Goal: Book appointment/travel/reservation

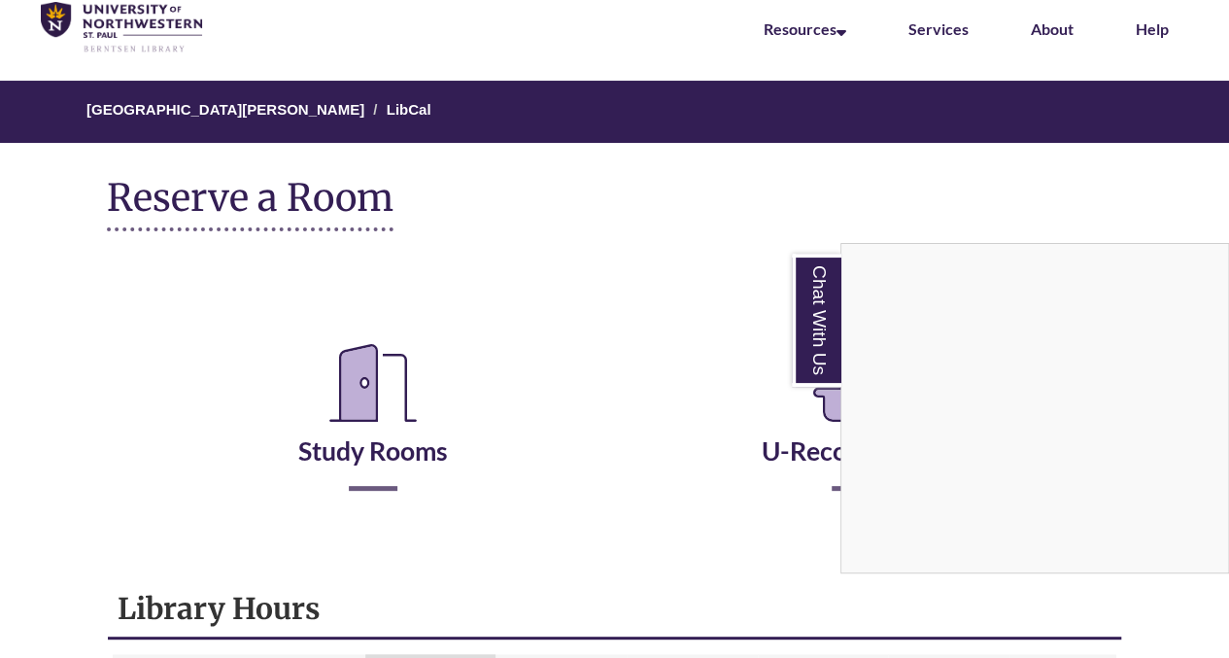
scroll to position [94, 0]
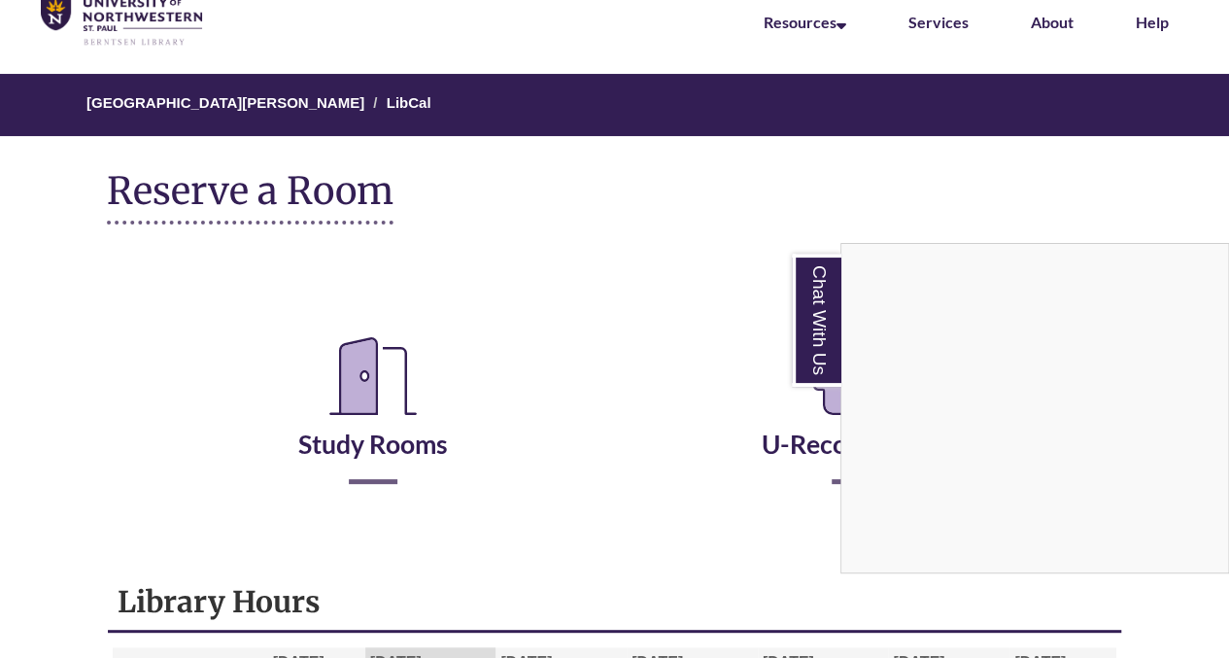
click at [361, 446] on div "Chat With Us" at bounding box center [614, 329] width 1229 height 658
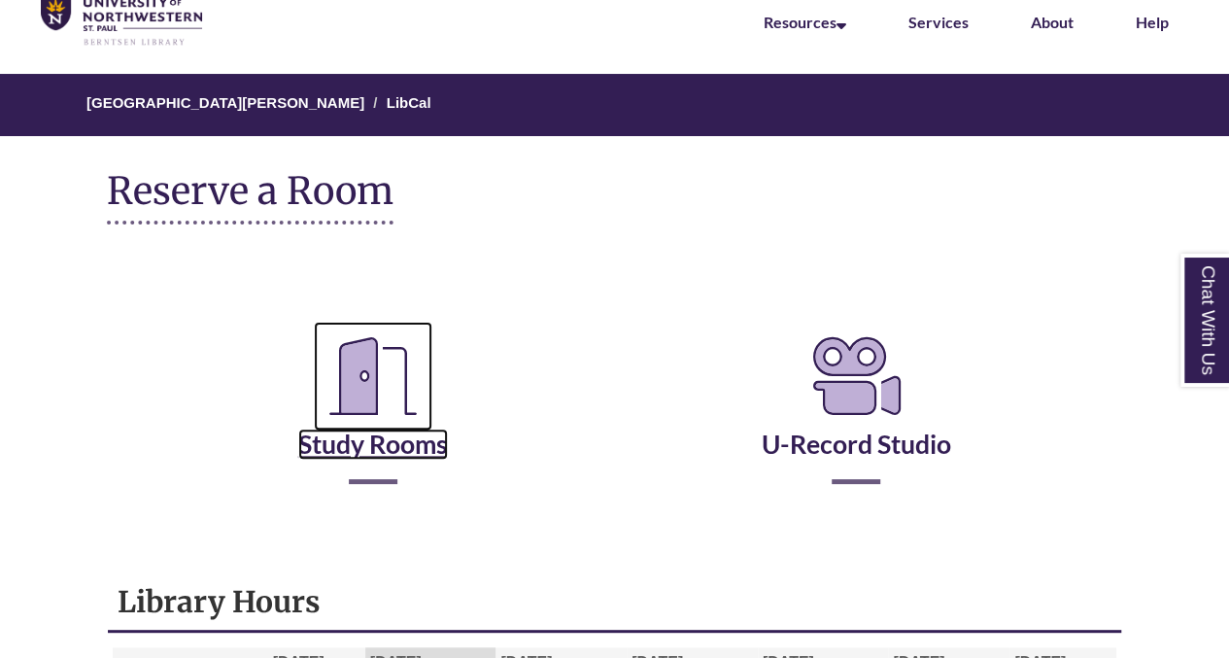
click at [404, 448] on link "Study Rooms" at bounding box center [373, 420] width 150 height 80
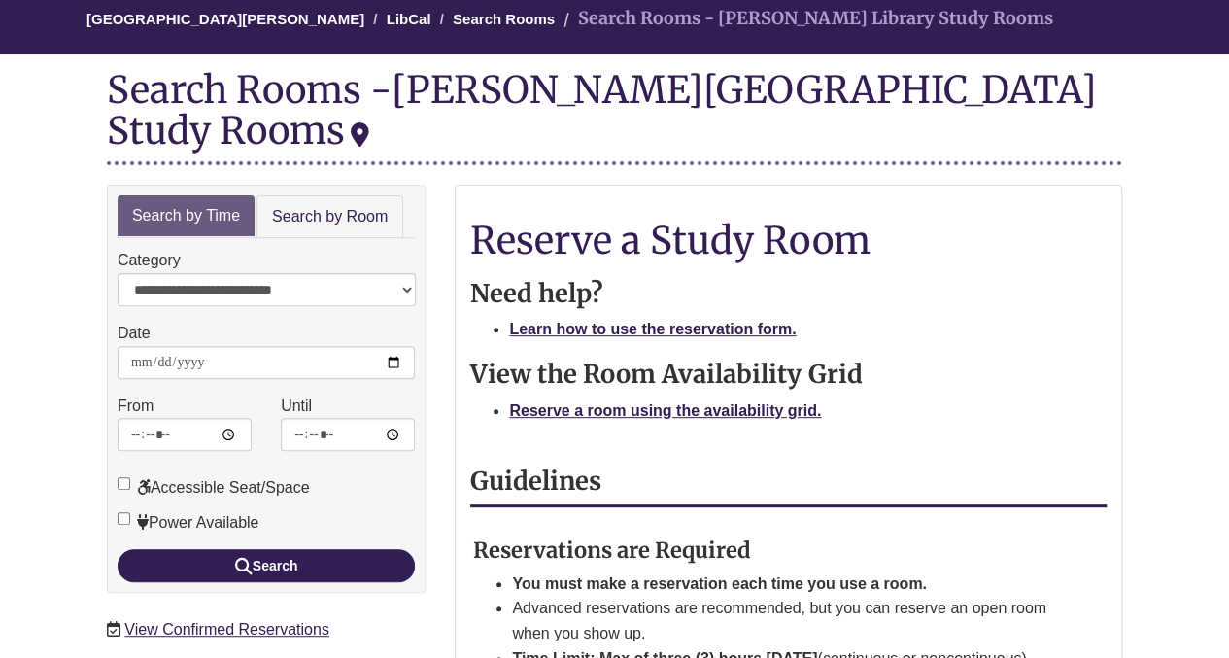
scroll to position [187, 0]
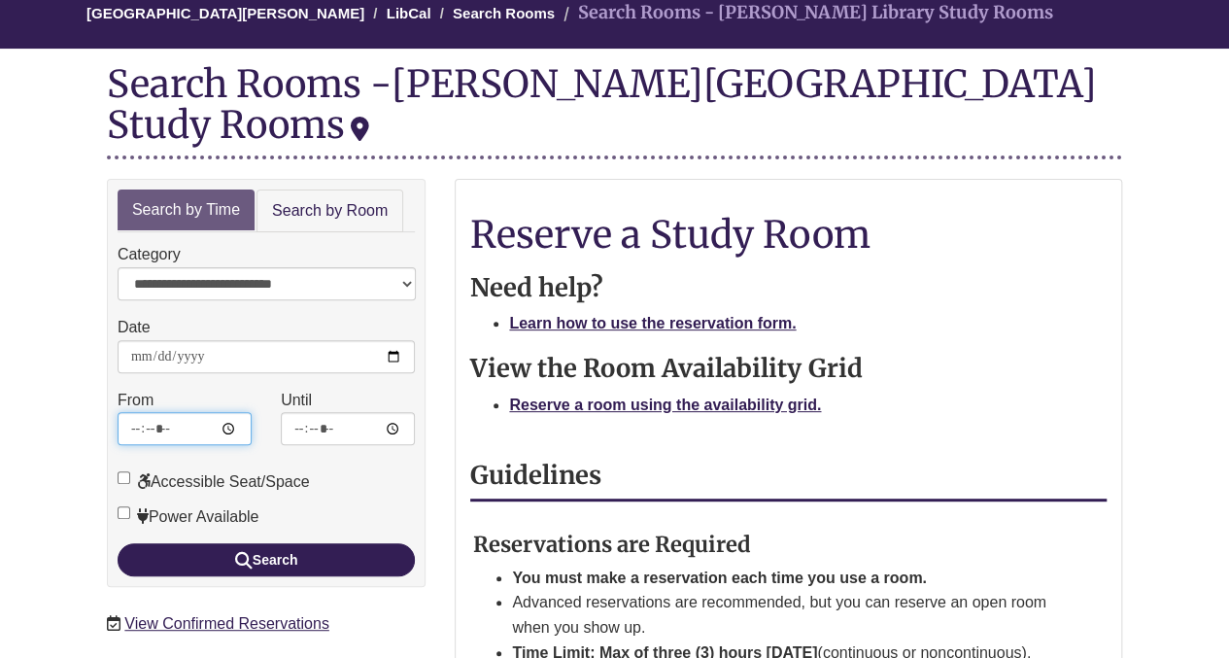
click at [218, 412] on input "*****" at bounding box center [185, 428] width 134 height 33
click at [236, 412] on input "*****" at bounding box center [185, 428] width 134 height 33
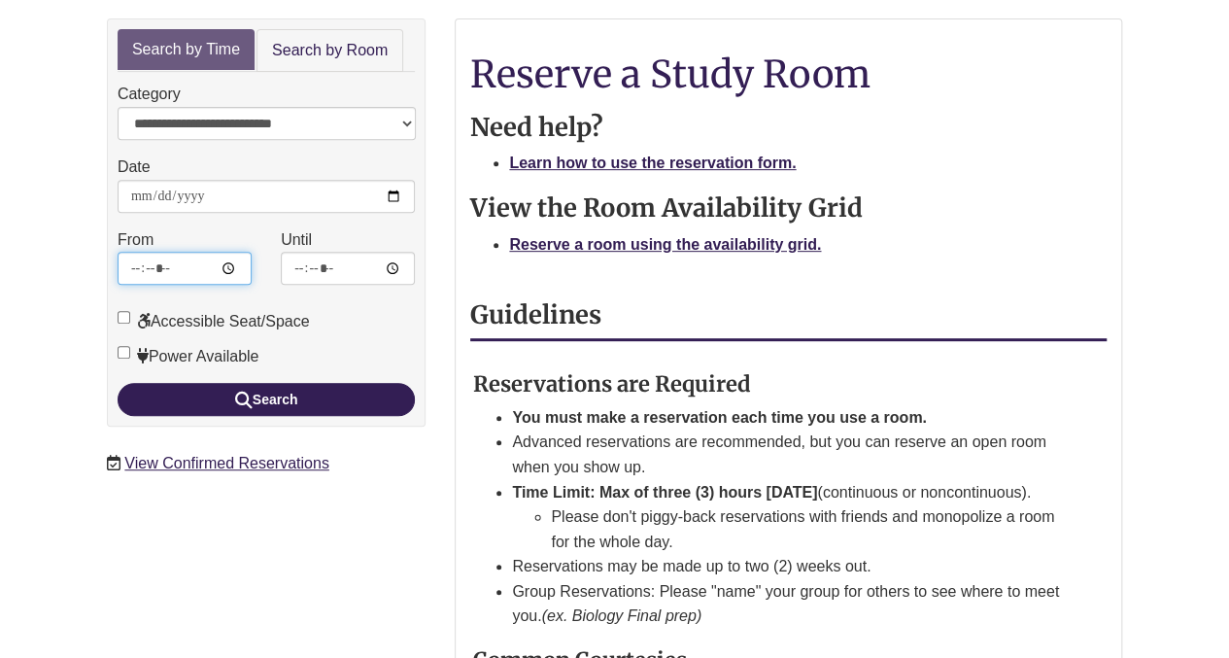
scroll to position [346, 0]
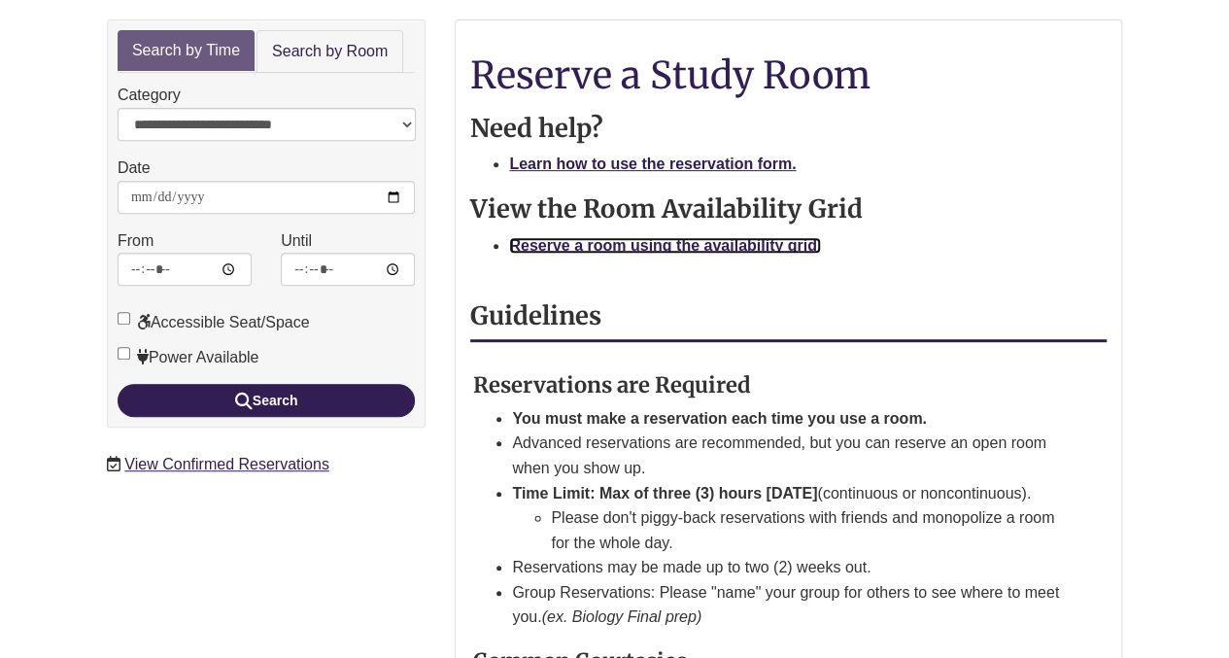
click at [655, 237] on strong "Reserve a room using the availability grid." at bounding box center [665, 245] width 312 height 17
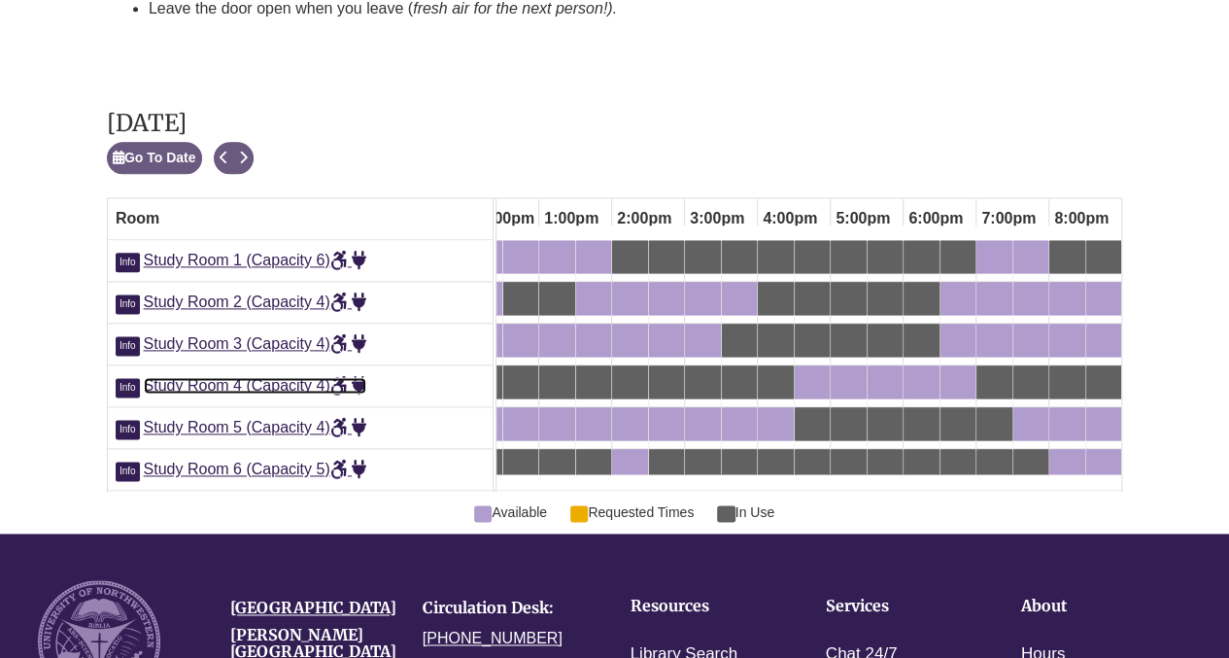
click at [243, 377] on span "Study Room 4 (Capacity 4)" at bounding box center [255, 385] width 223 height 17
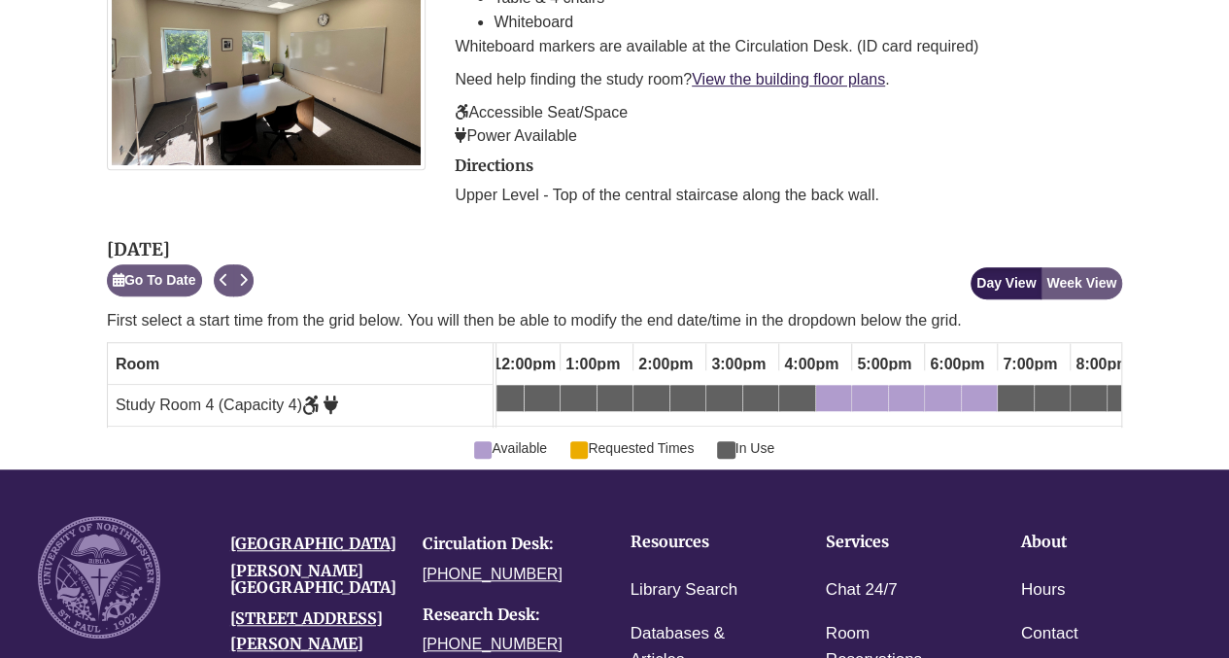
scroll to position [0, 906]
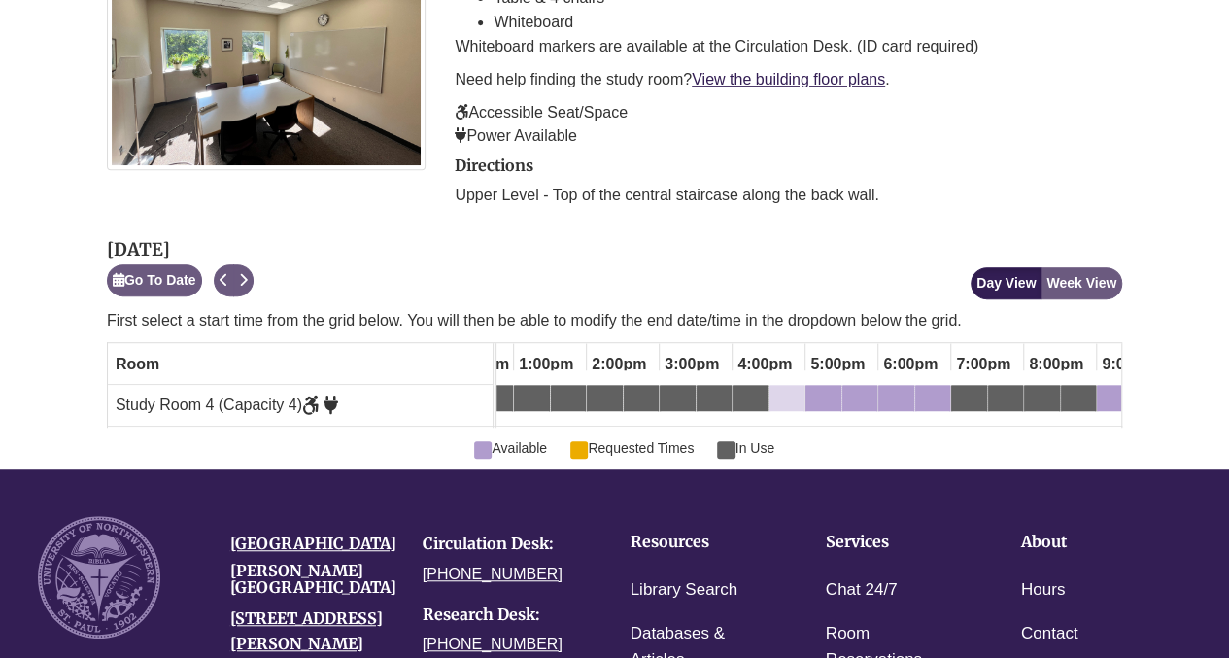
click at [798, 391] on div "4:30pm Monday, September 15, 2025 - Study Room 4 - Available" at bounding box center [786, 401] width 31 height 21
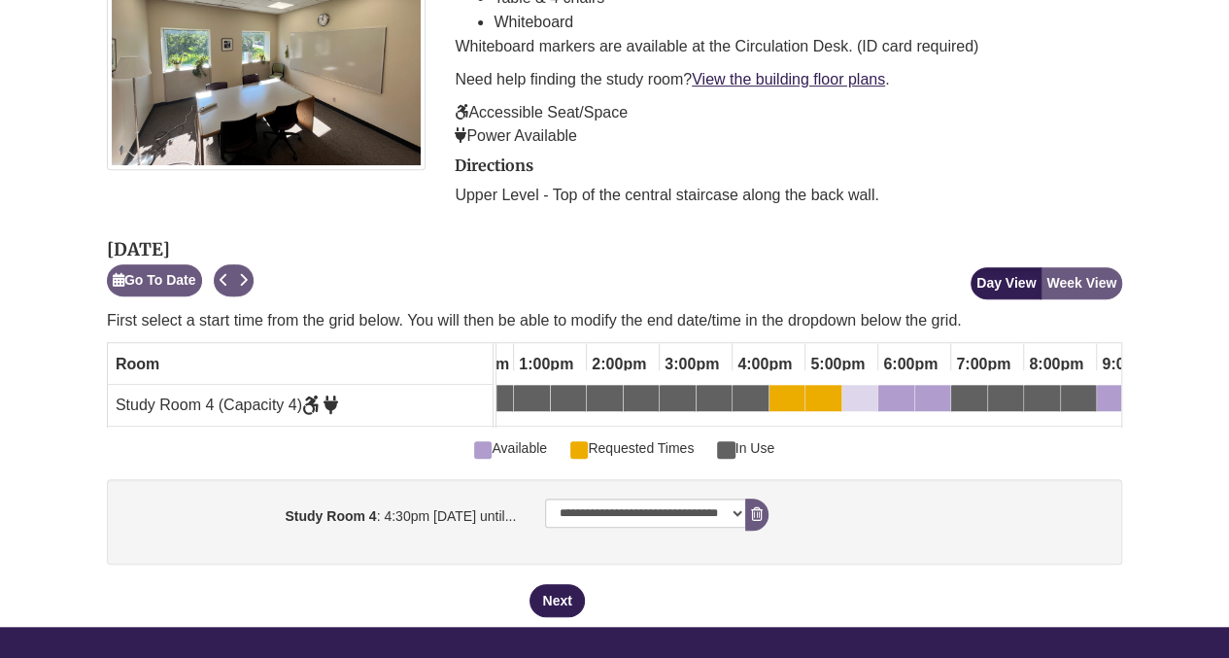
click at [865, 391] on div "5:30pm Monday, September 15, 2025 - Study Room 4 - Available" at bounding box center [859, 401] width 31 height 21
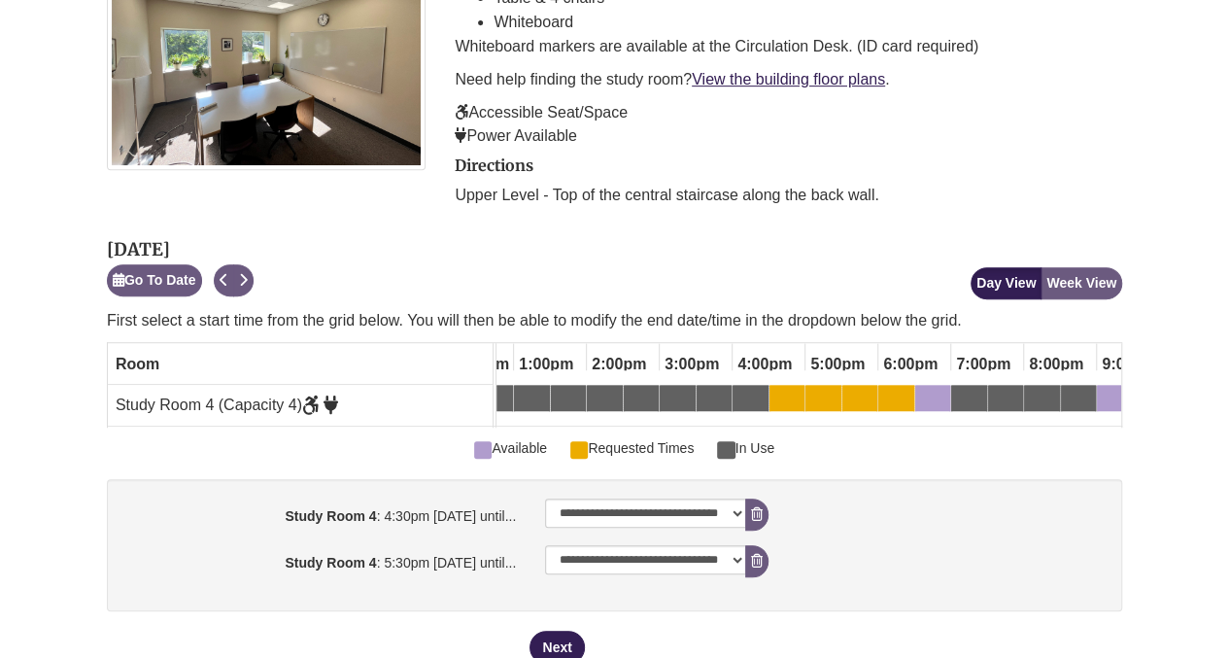
click at [830, 391] on div "5:00pm Monday, September 15, 2025 - Study Room 4 - Available" at bounding box center [823, 401] width 32 height 21
click at [753, 545] on button "Remove Pending Reservation" at bounding box center [756, 561] width 23 height 32
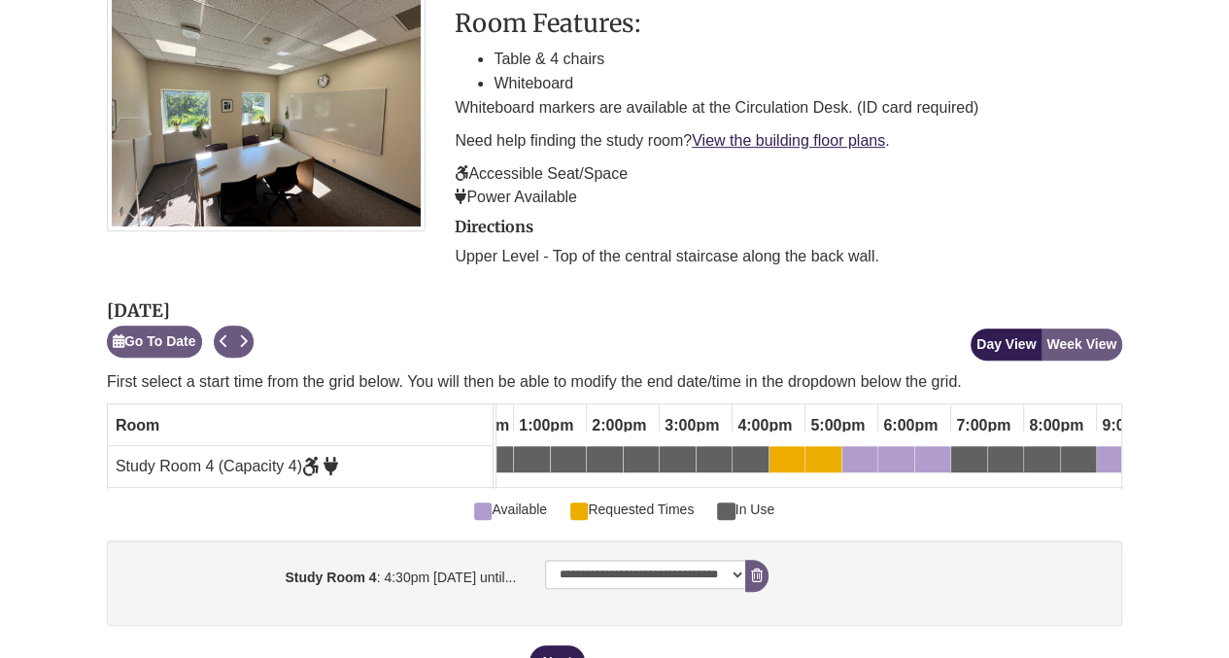
scroll to position [376, 0]
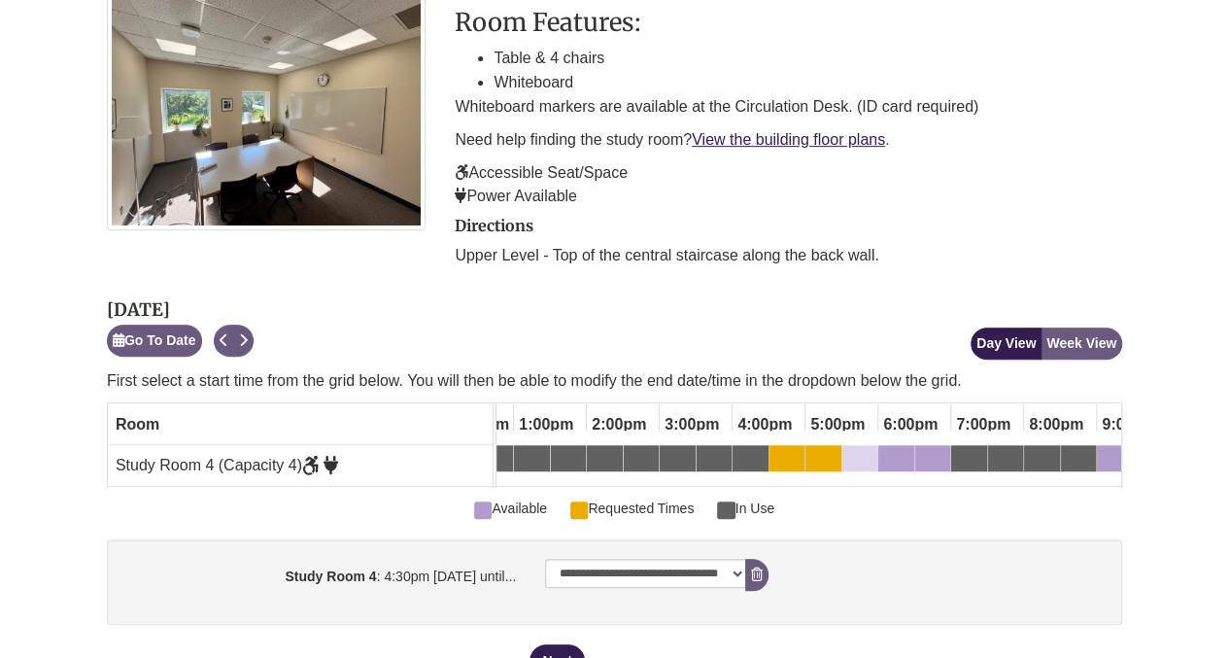
click at [863, 451] on div "5:30pm Monday, September 15, 2025 - Study Room 4 - Available" at bounding box center [859, 461] width 31 height 21
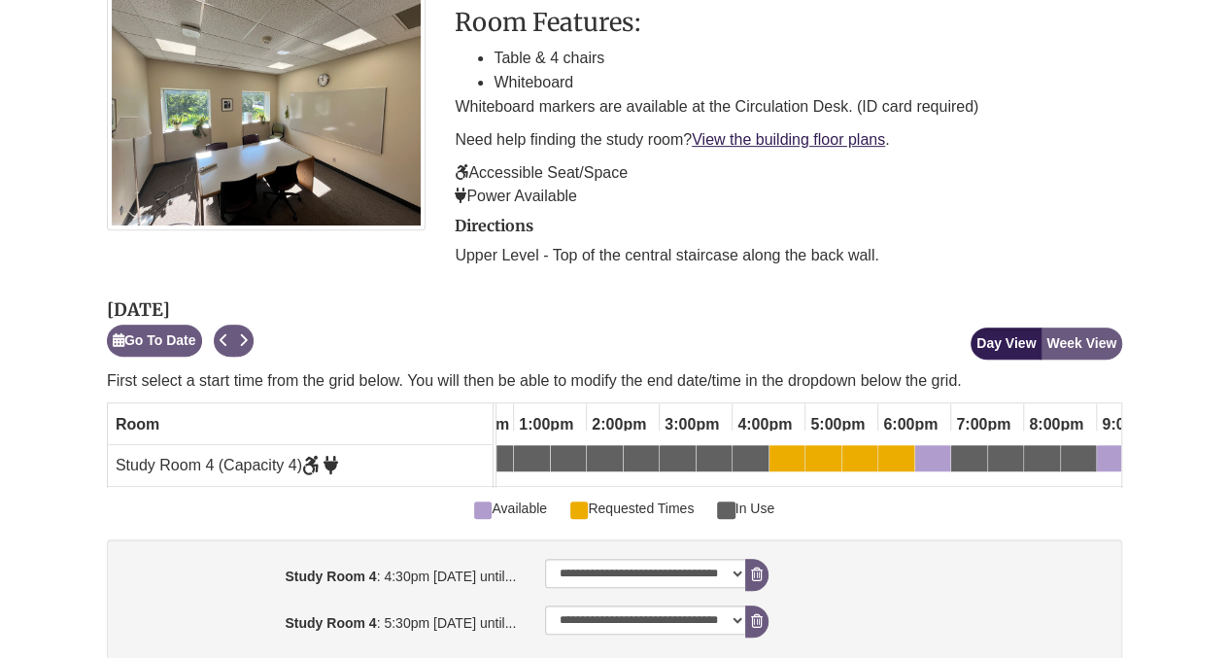
click at [890, 451] on div "6:00pm Monday, September 15, 2025 - Study Room 4 - Available" at bounding box center [896, 461] width 32 height 21
click at [756, 614] on icon "booking form" at bounding box center [757, 621] width 12 height 14
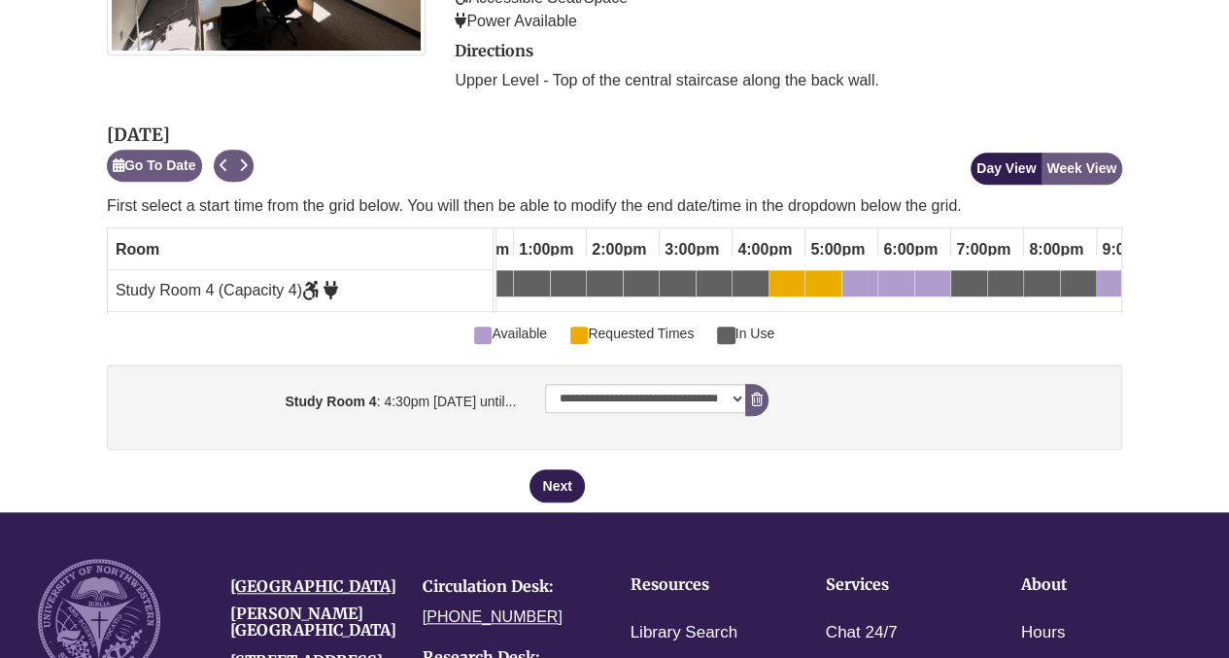
scroll to position [648, 0]
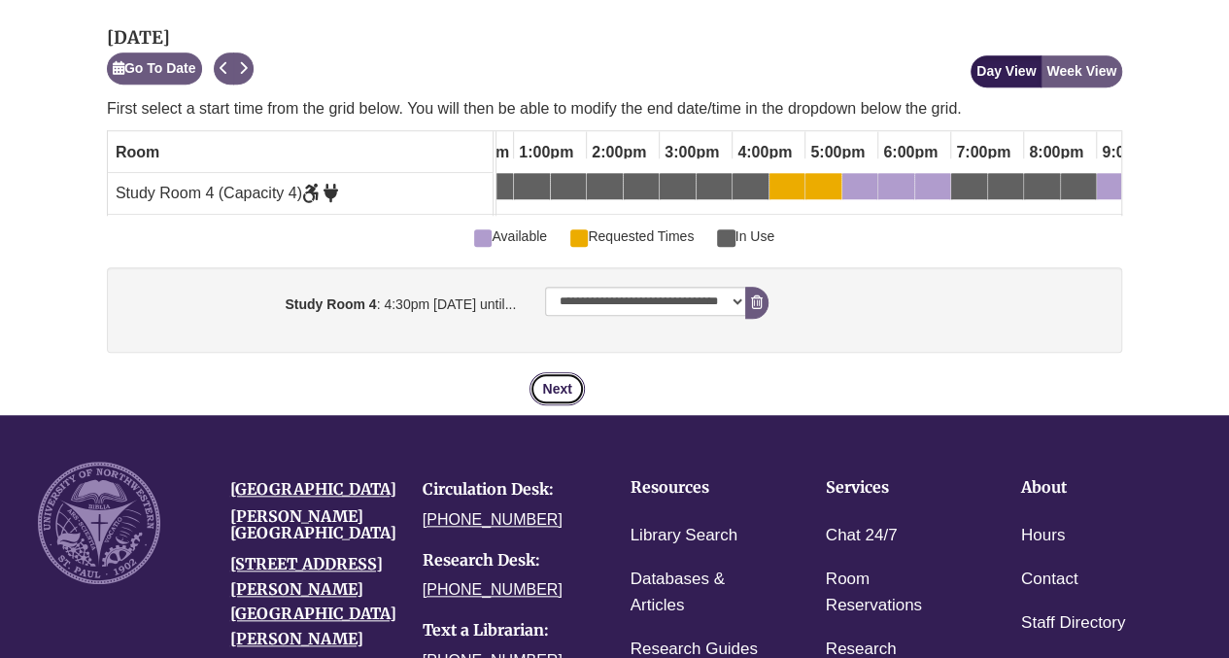
click at [562, 372] on button "Next" at bounding box center [557, 388] width 54 height 33
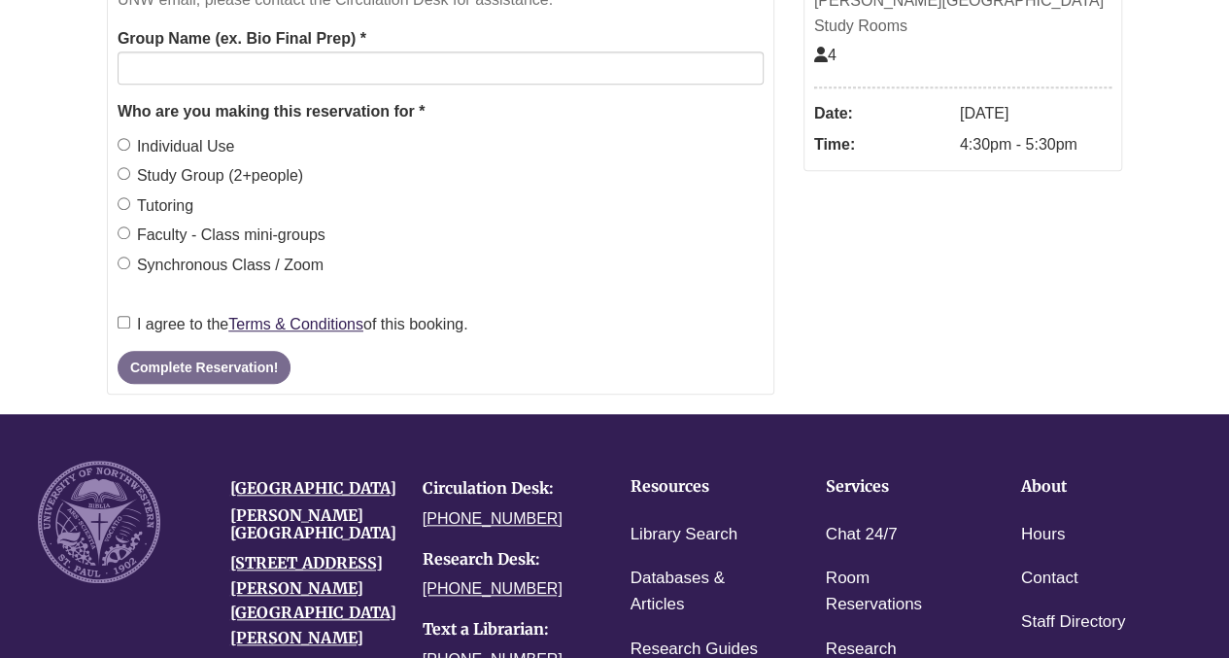
scroll to position [0, 0]
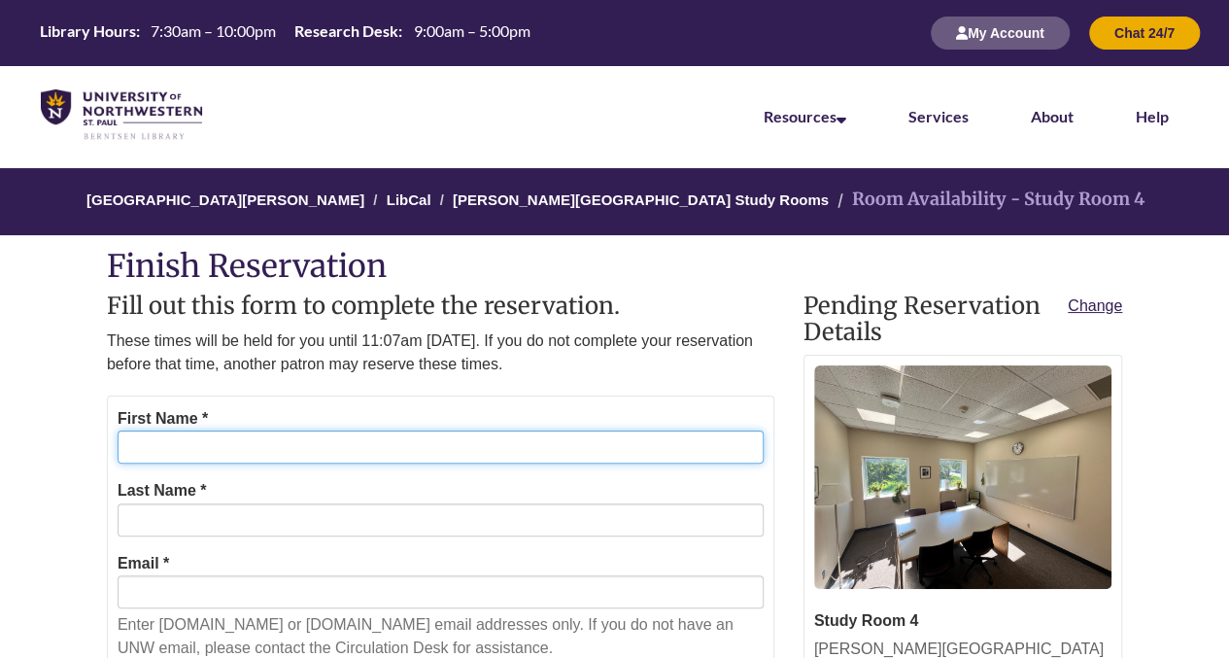
click at [642, 444] on input "First Name *" at bounding box center [441, 446] width 646 height 33
type input "********"
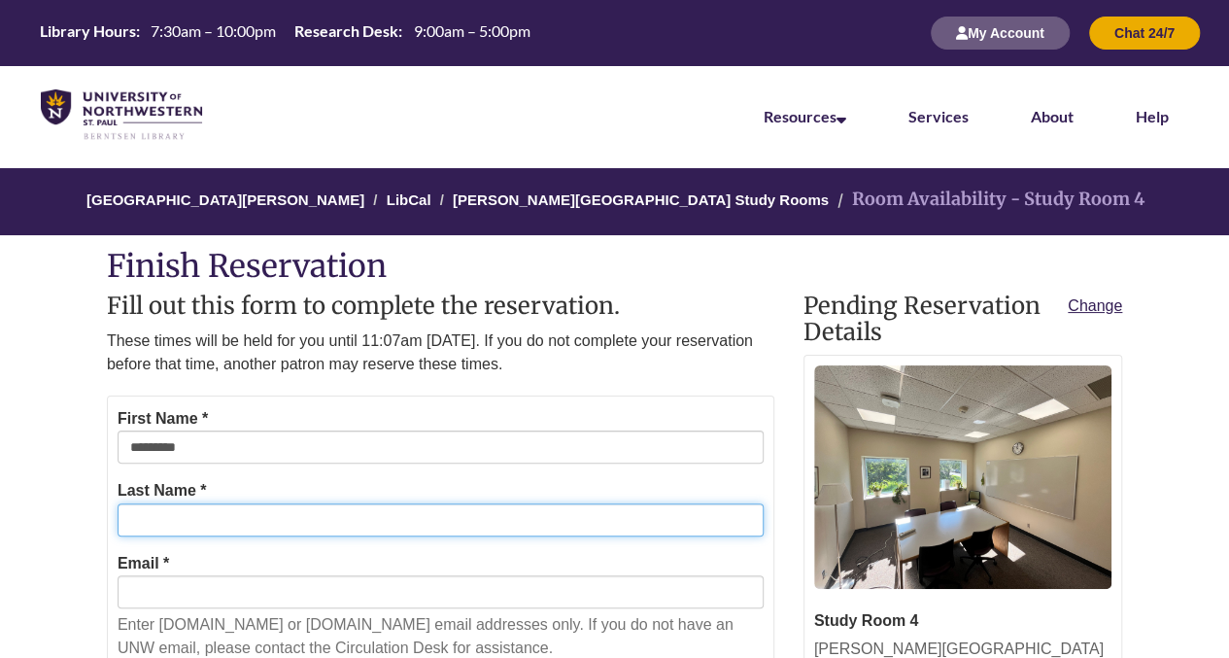
type input "********"
type input "**********"
type input "********"
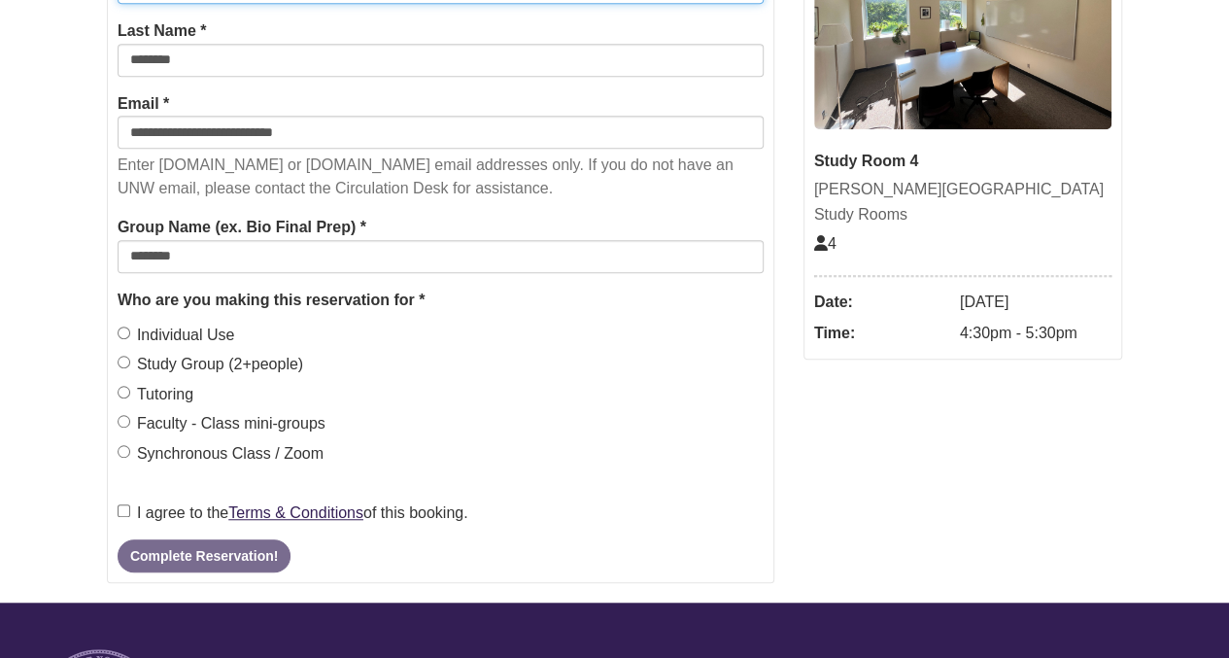
scroll to position [476, 0]
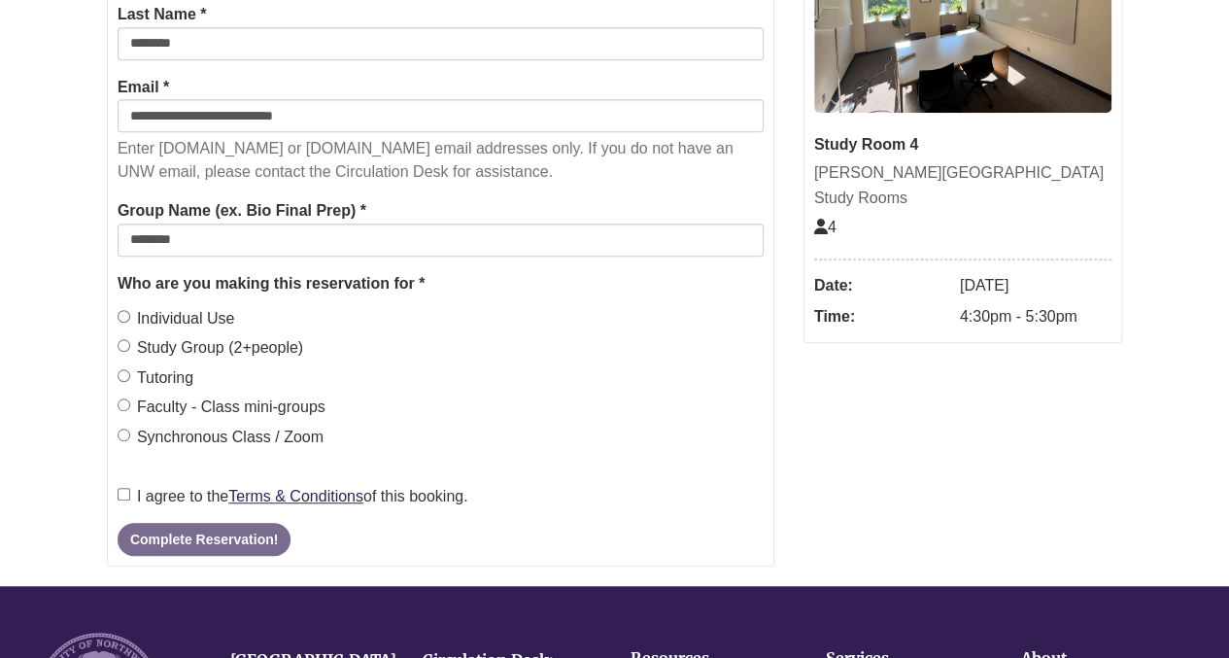
click at [198, 341] on label "Study Group (2+people)" at bounding box center [211, 347] width 186 height 25
click at [130, 491] on label "I agree to the Terms & Conditions of this booking." at bounding box center [293, 496] width 351 height 25
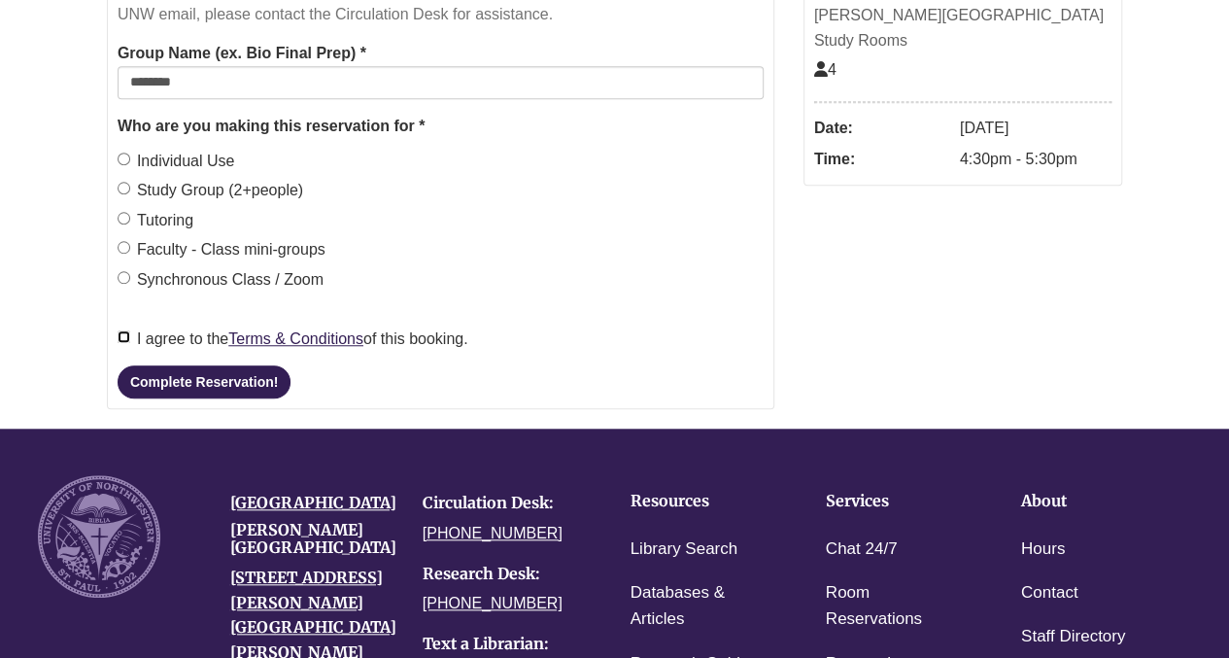
scroll to position [639, 0]
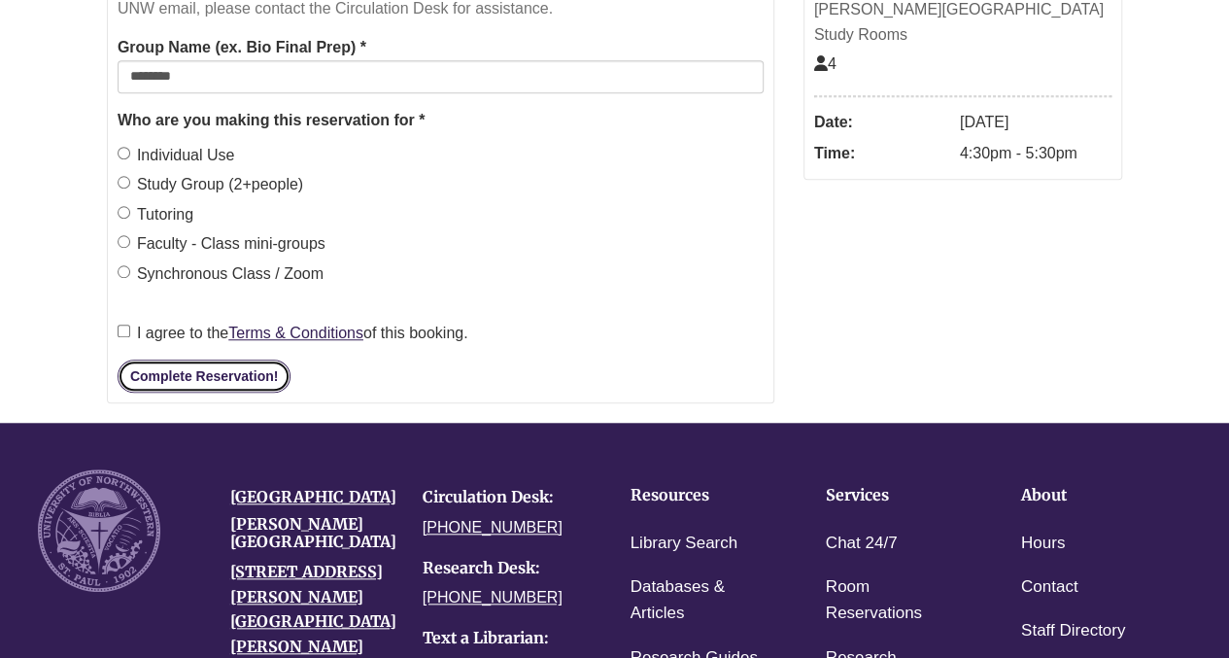
click at [222, 382] on button "Complete Reservation!" at bounding box center [204, 375] width 173 height 33
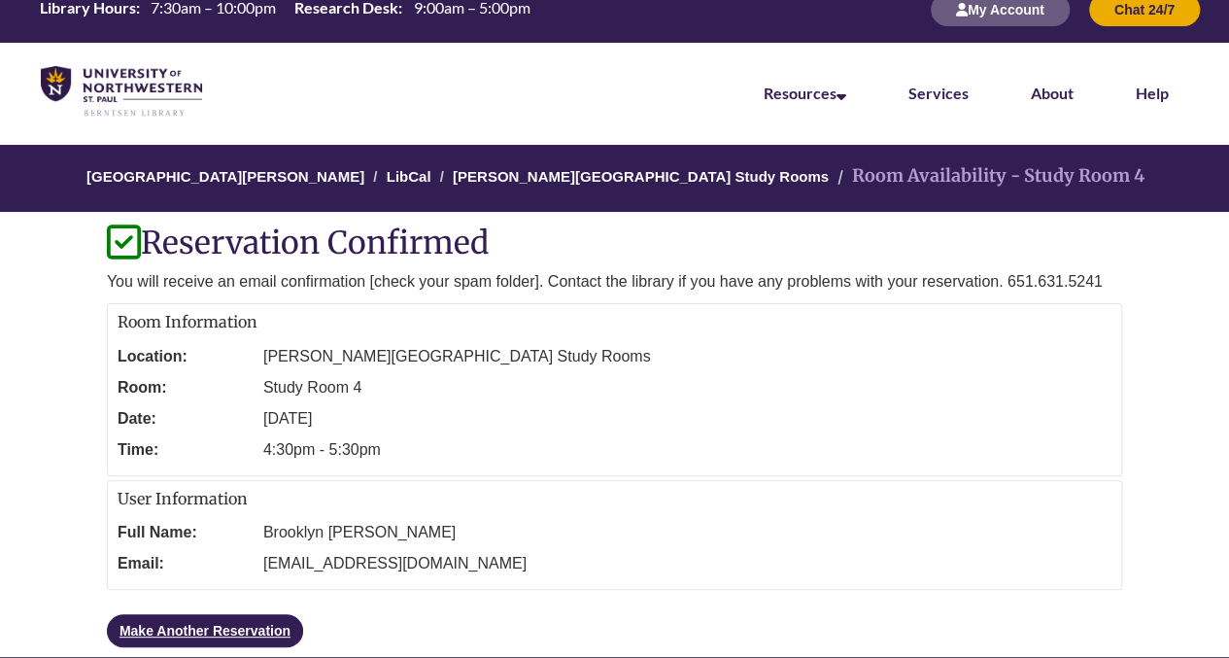
scroll to position [21, 0]
